Goal: Find contact information: Find contact information

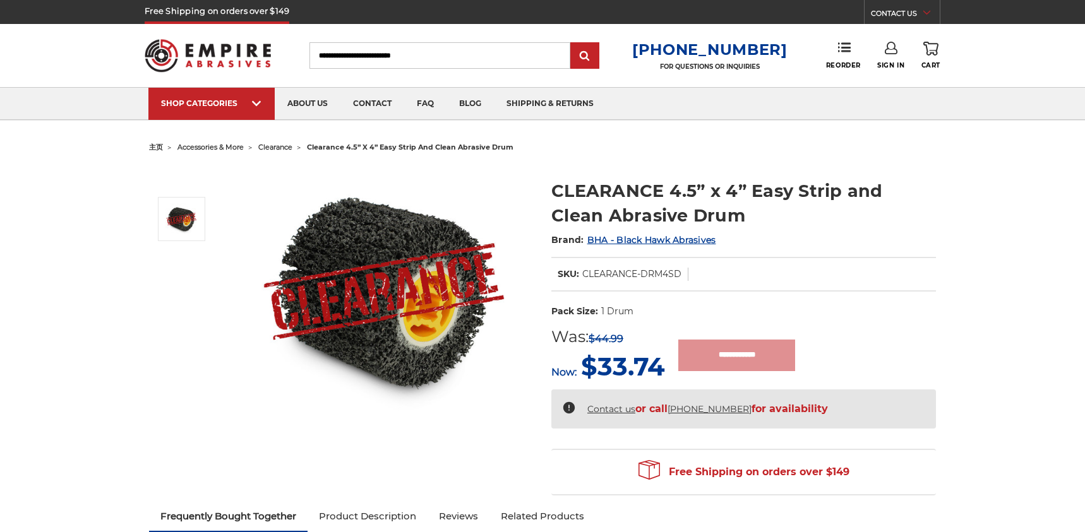
click at [156, 57] on img at bounding box center [208, 55] width 126 height 49
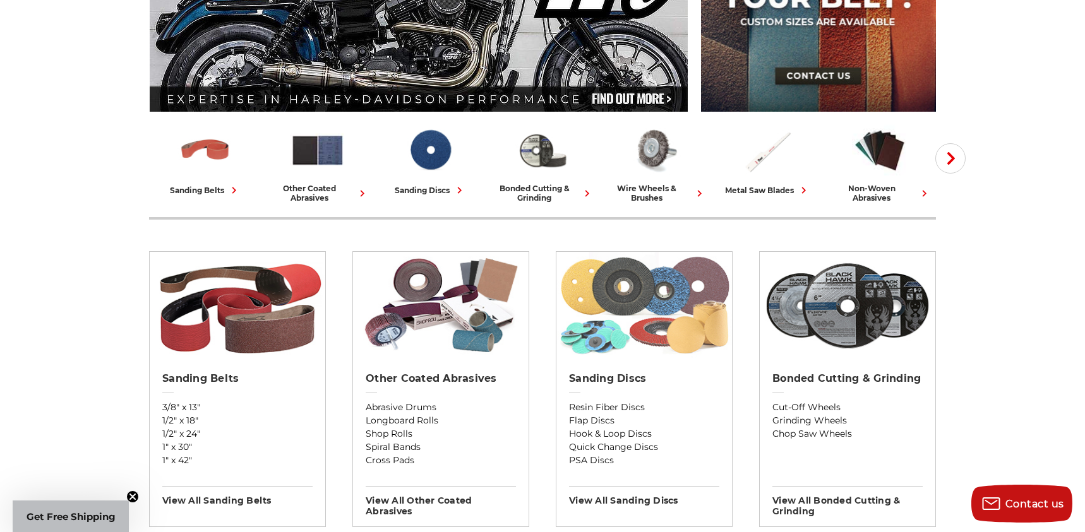
scroll to position [251, 0]
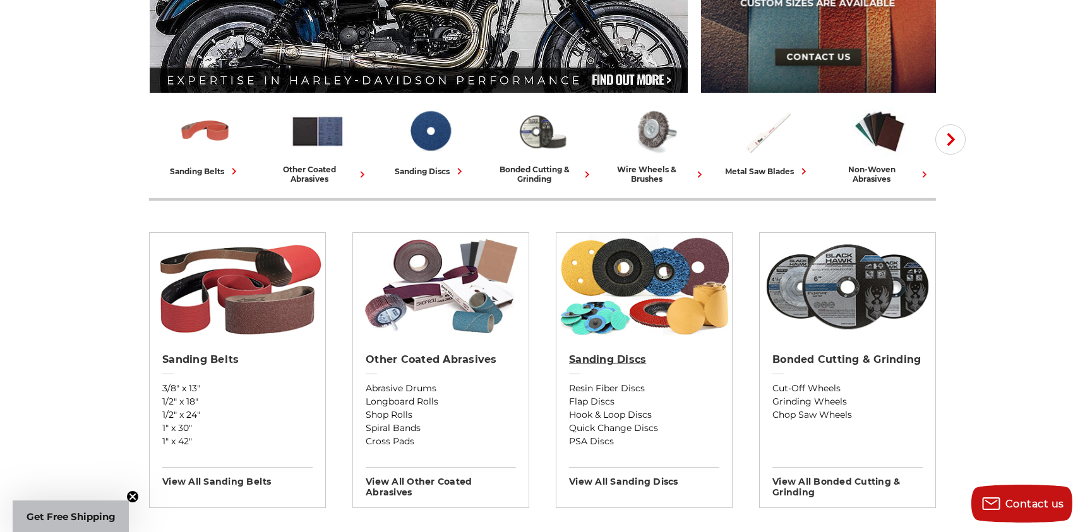
click at [634, 360] on h2 "Sanding Discs" at bounding box center [644, 360] width 150 height 13
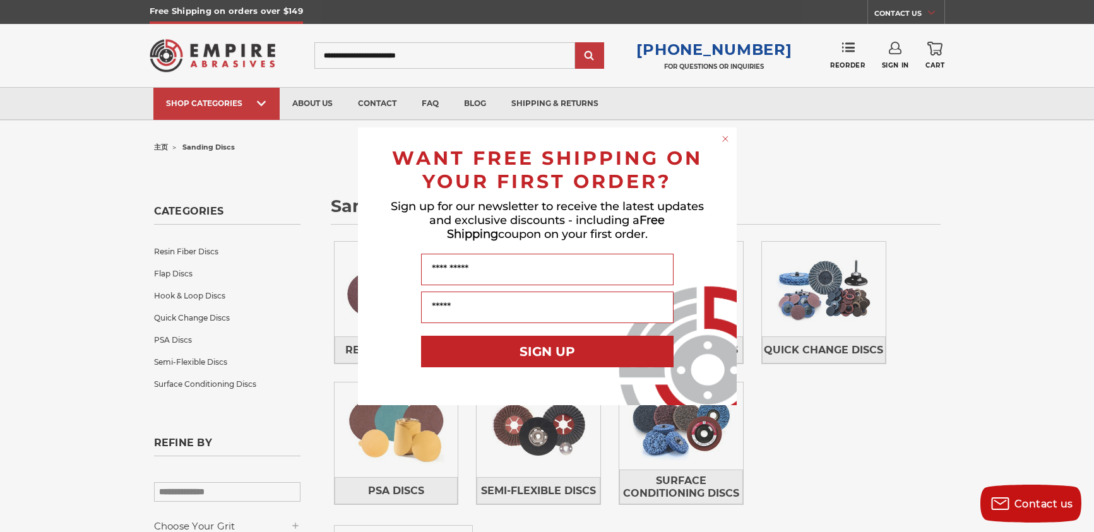
click at [725, 136] on circle "Close dialog" at bounding box center [725, 139] width 12 height 12
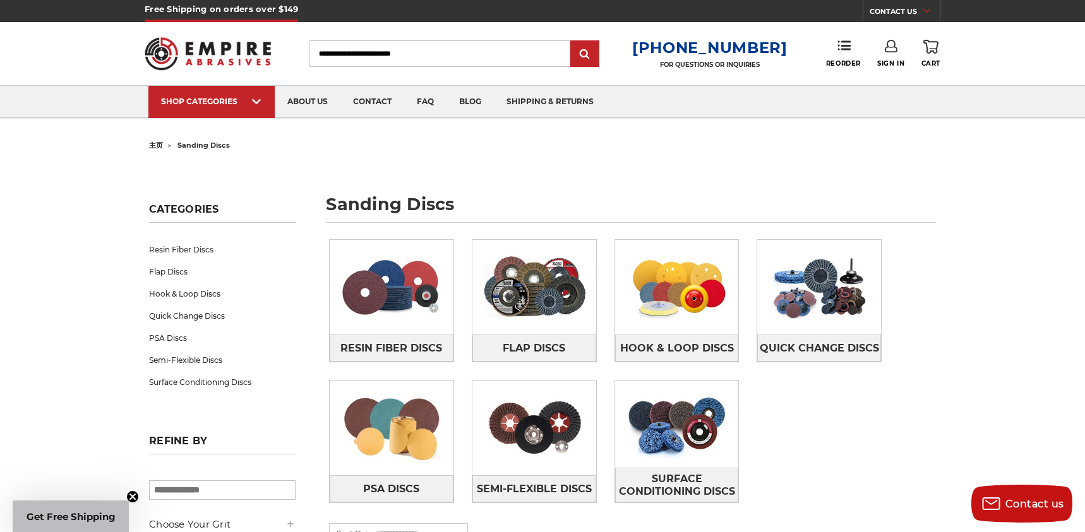
scroll to position [3, 0]
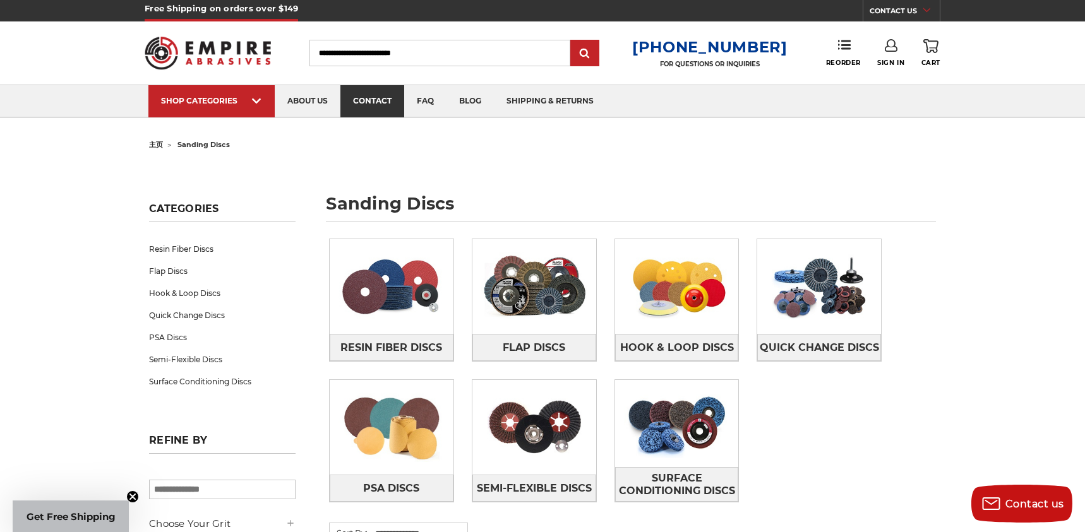
click at [375, 101] on link "contact" at bounding box center [372, 101] width 64 height 32
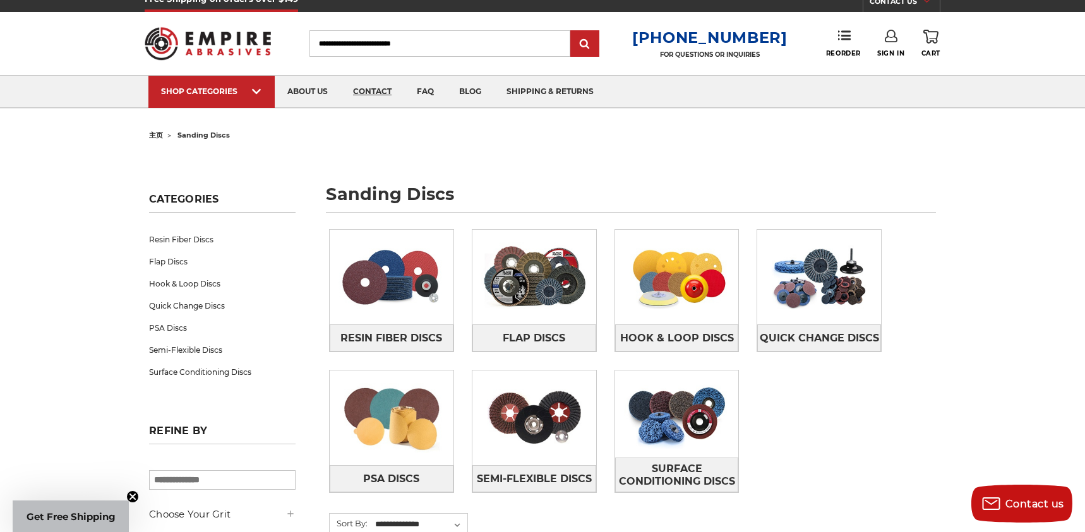
scroll to position [390, 0]
